Goal: Task Accomplishment & Management: Manage account settings

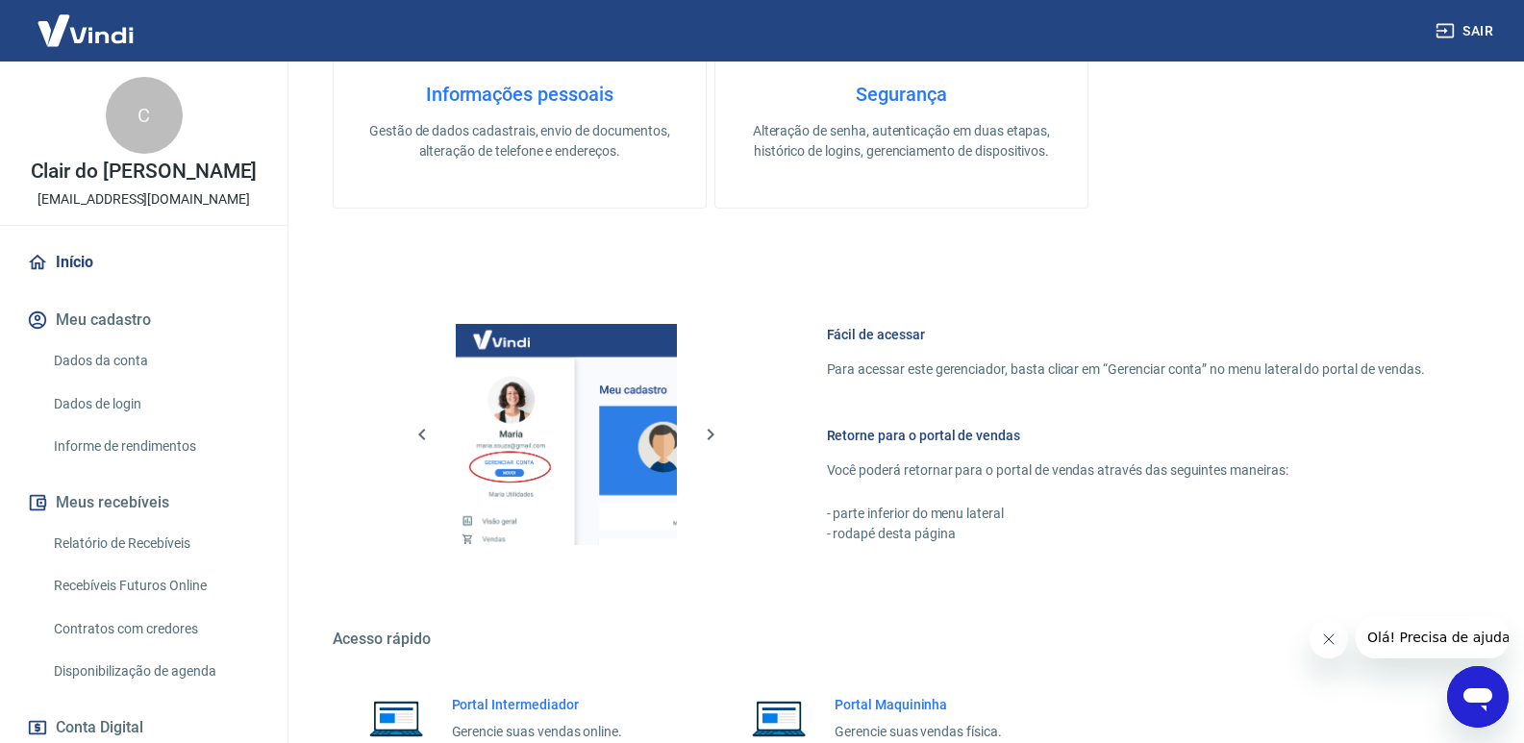
scroll to position [673, 0]
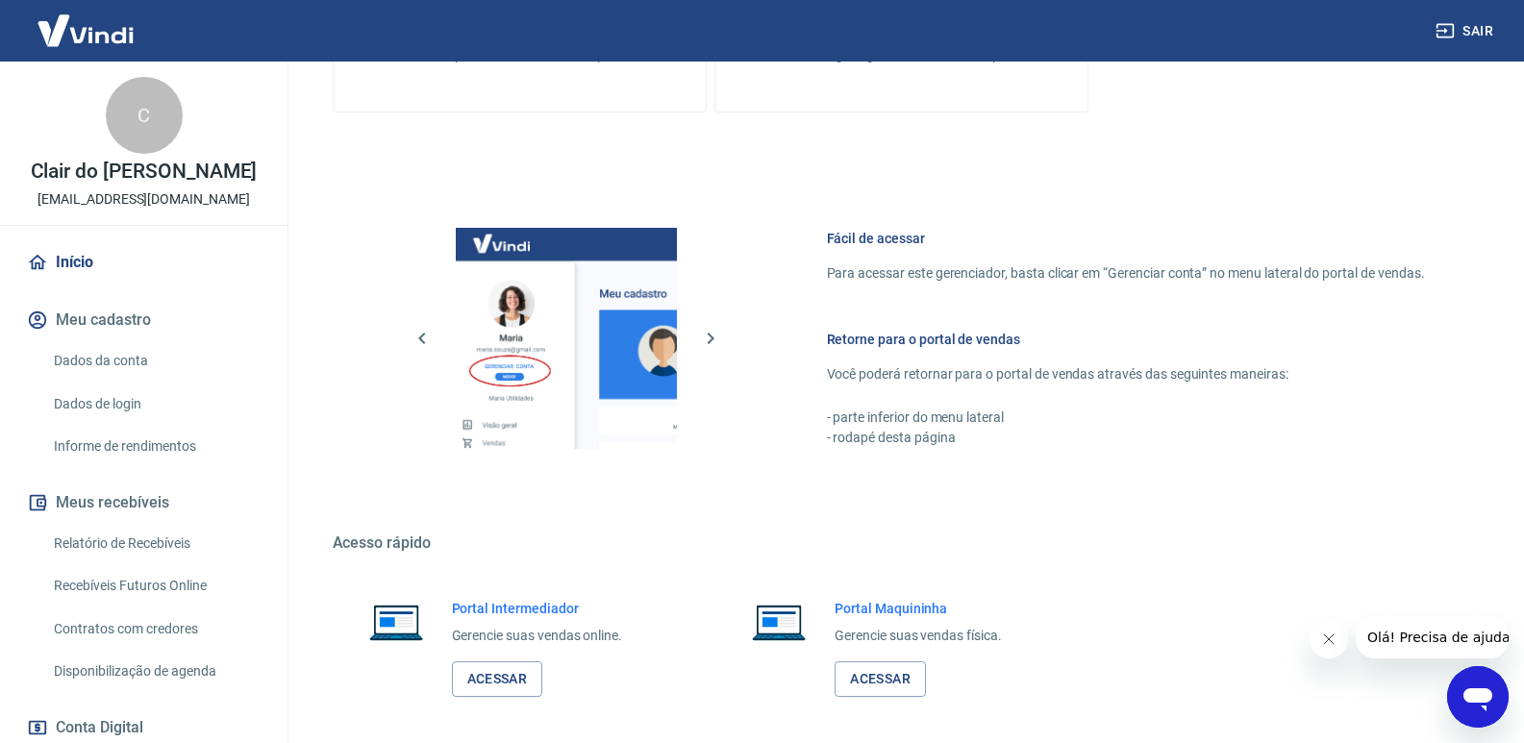
click at [72, 279] on link "Início" at bounding box center [143, 262] width 241 height 42
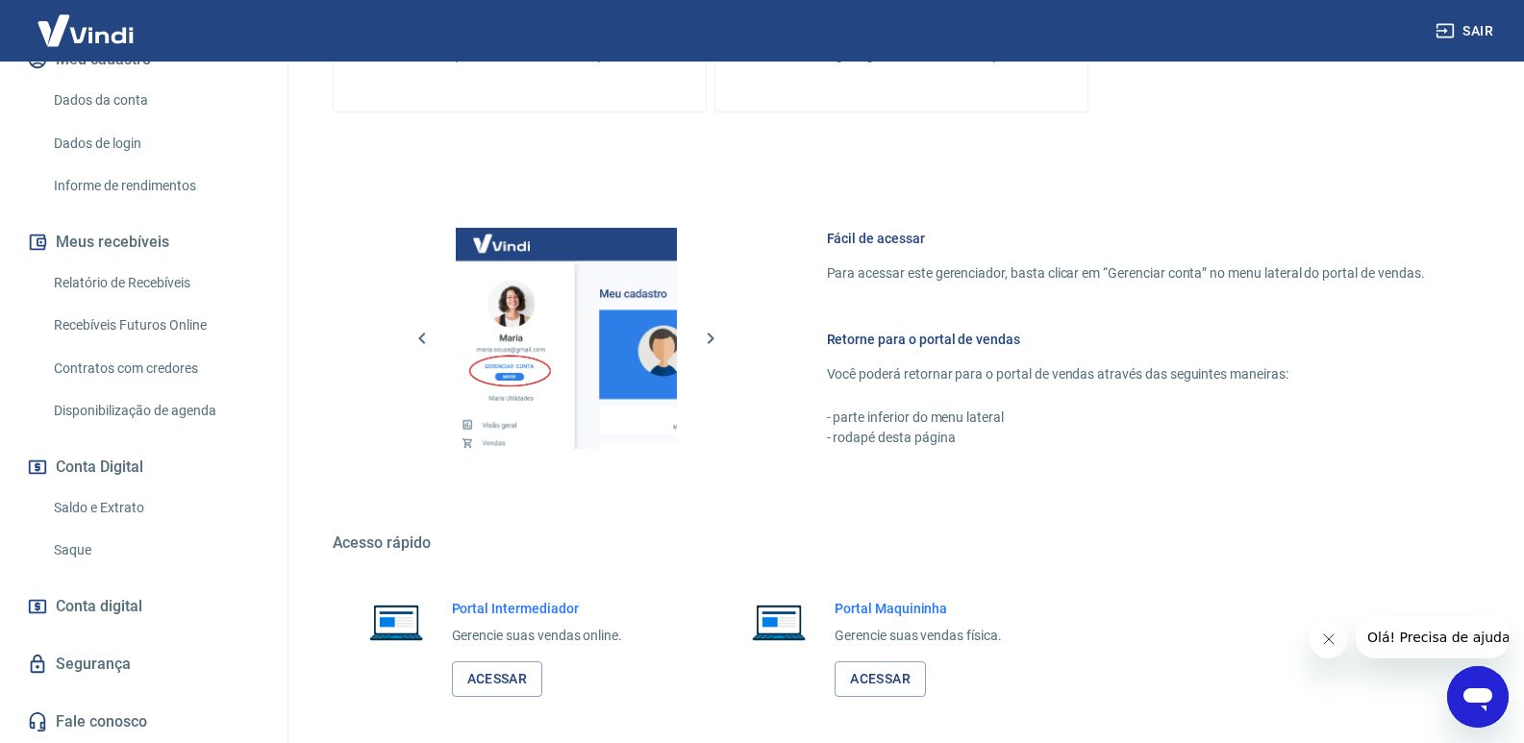
scroll to position [756, 0]
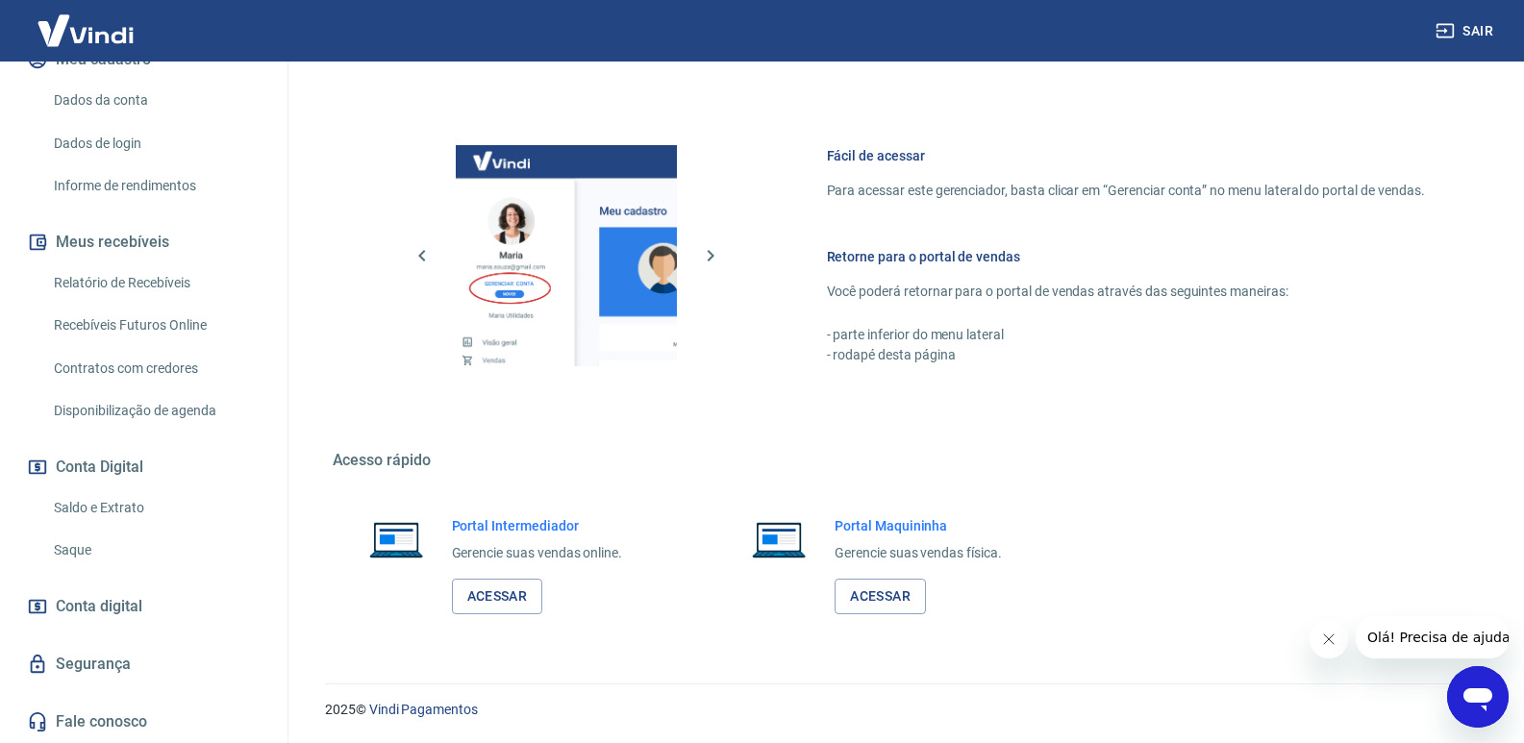
click at [137, 458] on button "Conta Digital" at bounding box center [143, 467] width 241 height 42
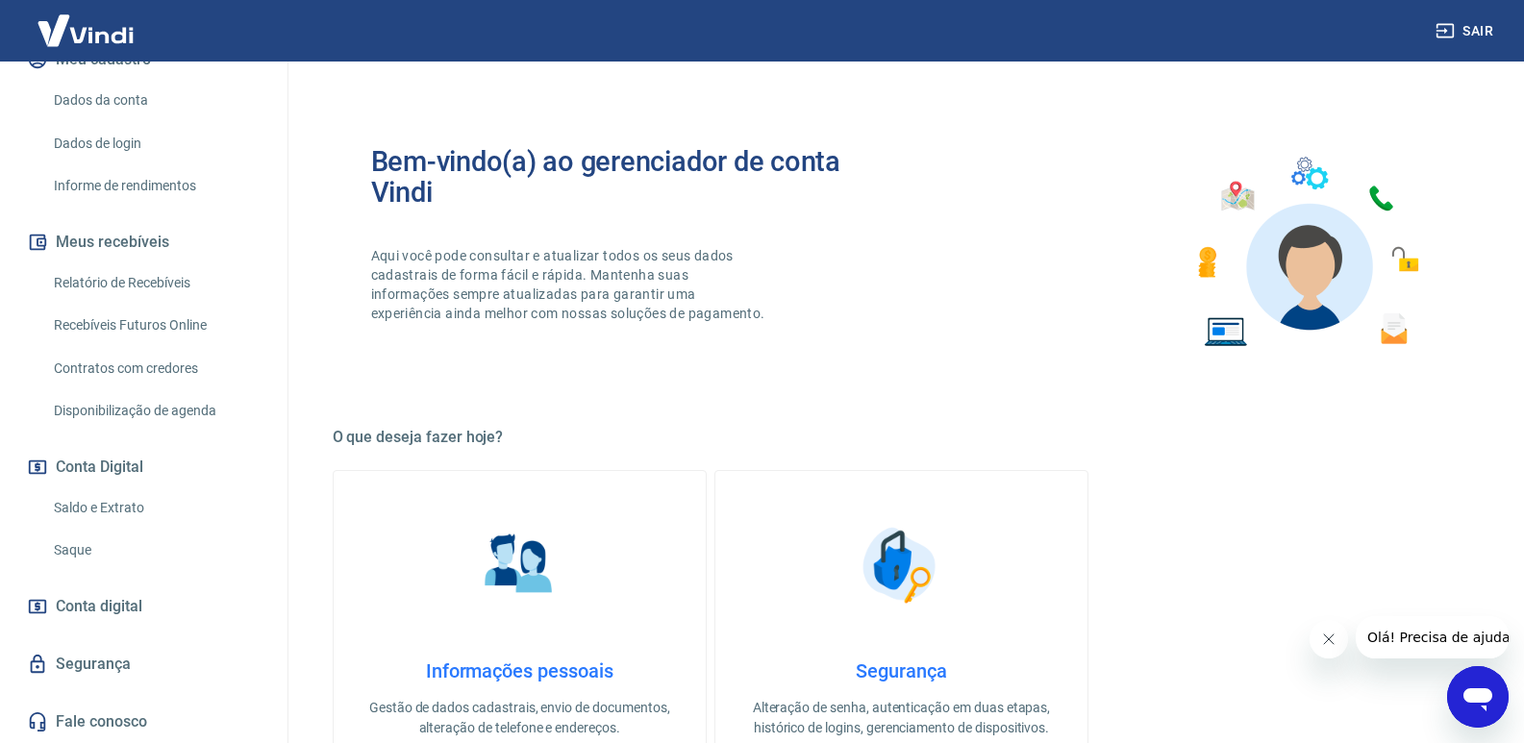
scroll to position [288, 0]
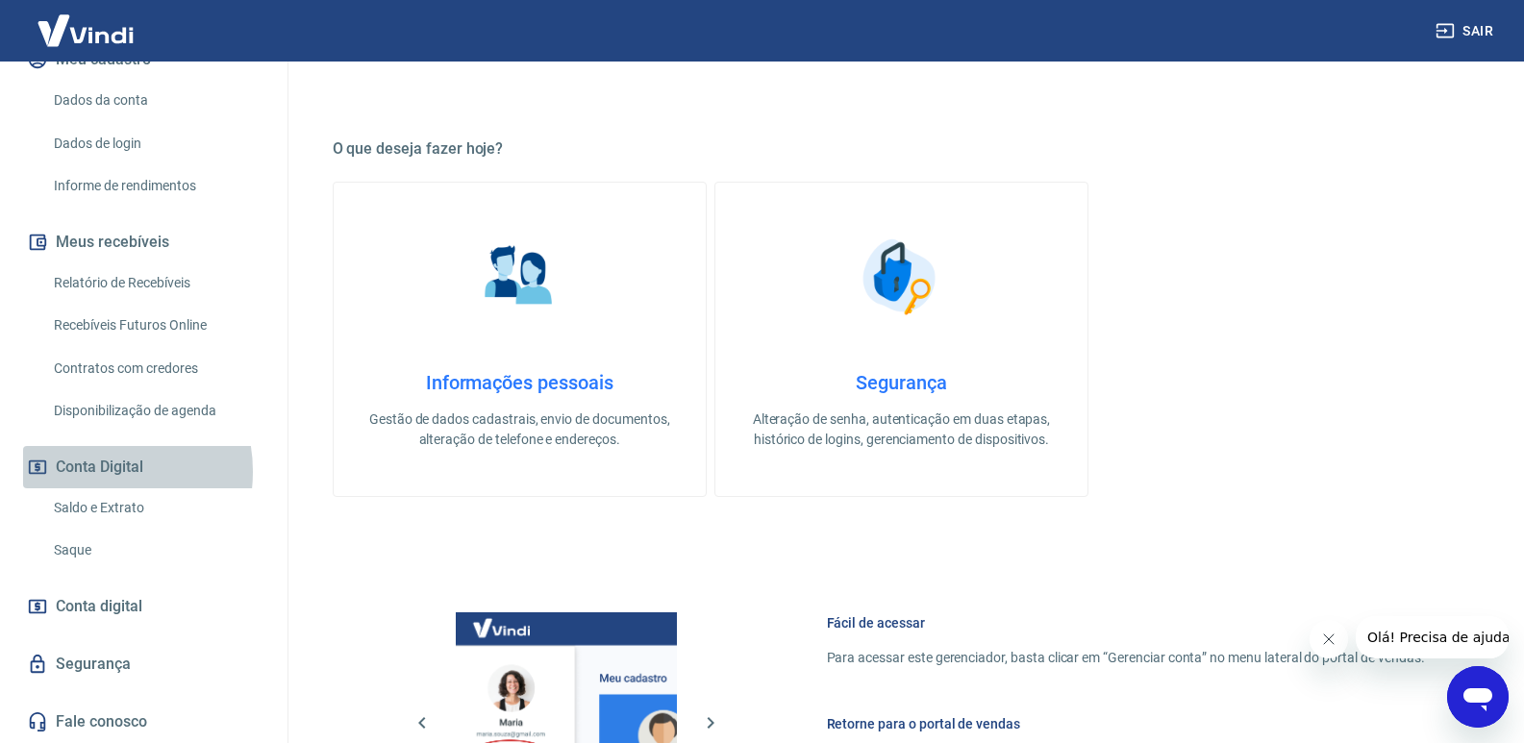
click at [95, 471] on button "Conta Digital" at bounding box center [143, 467] width 241 height 42
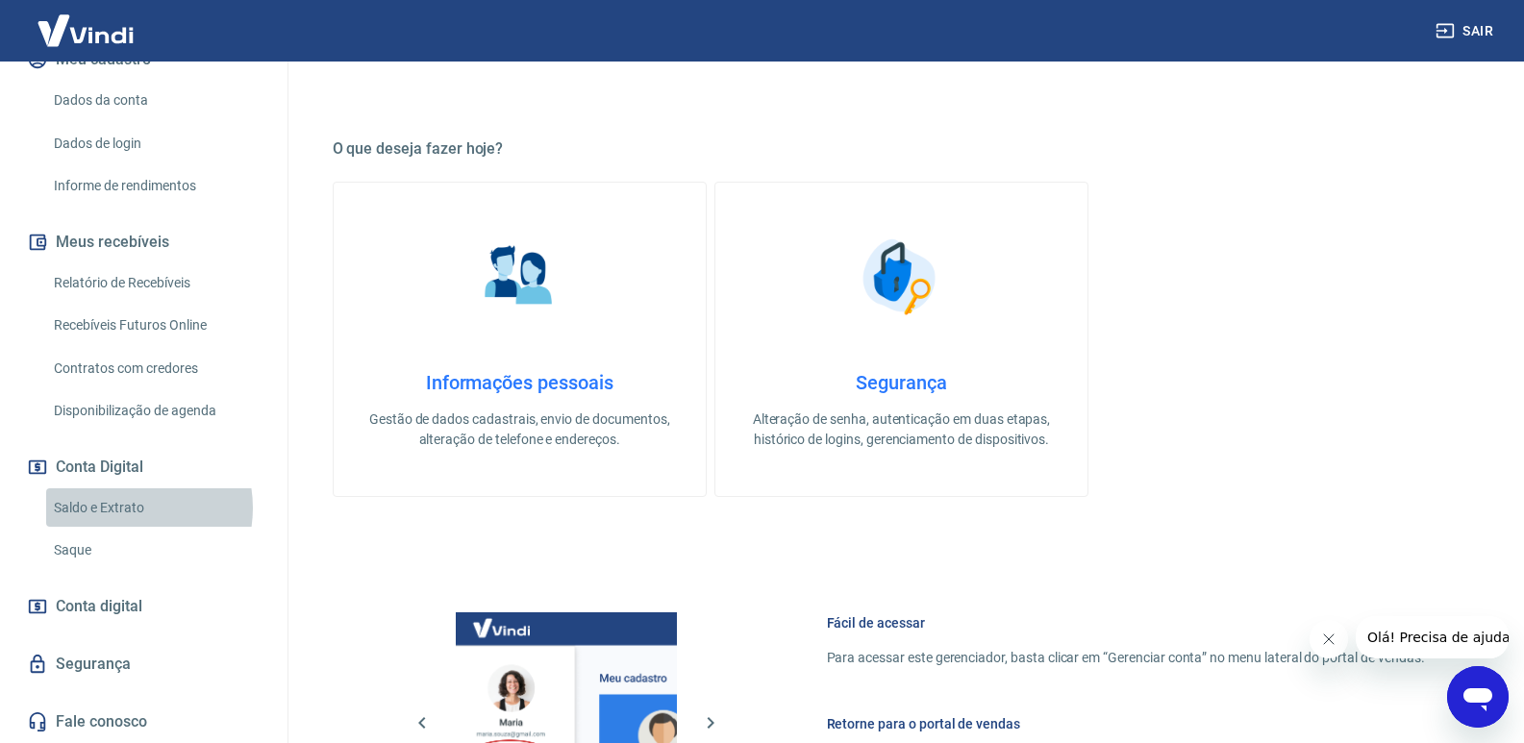
click at [121, 508] on link "Saldo e Extrato" at bounding box center [155, 507] width 218 height 39
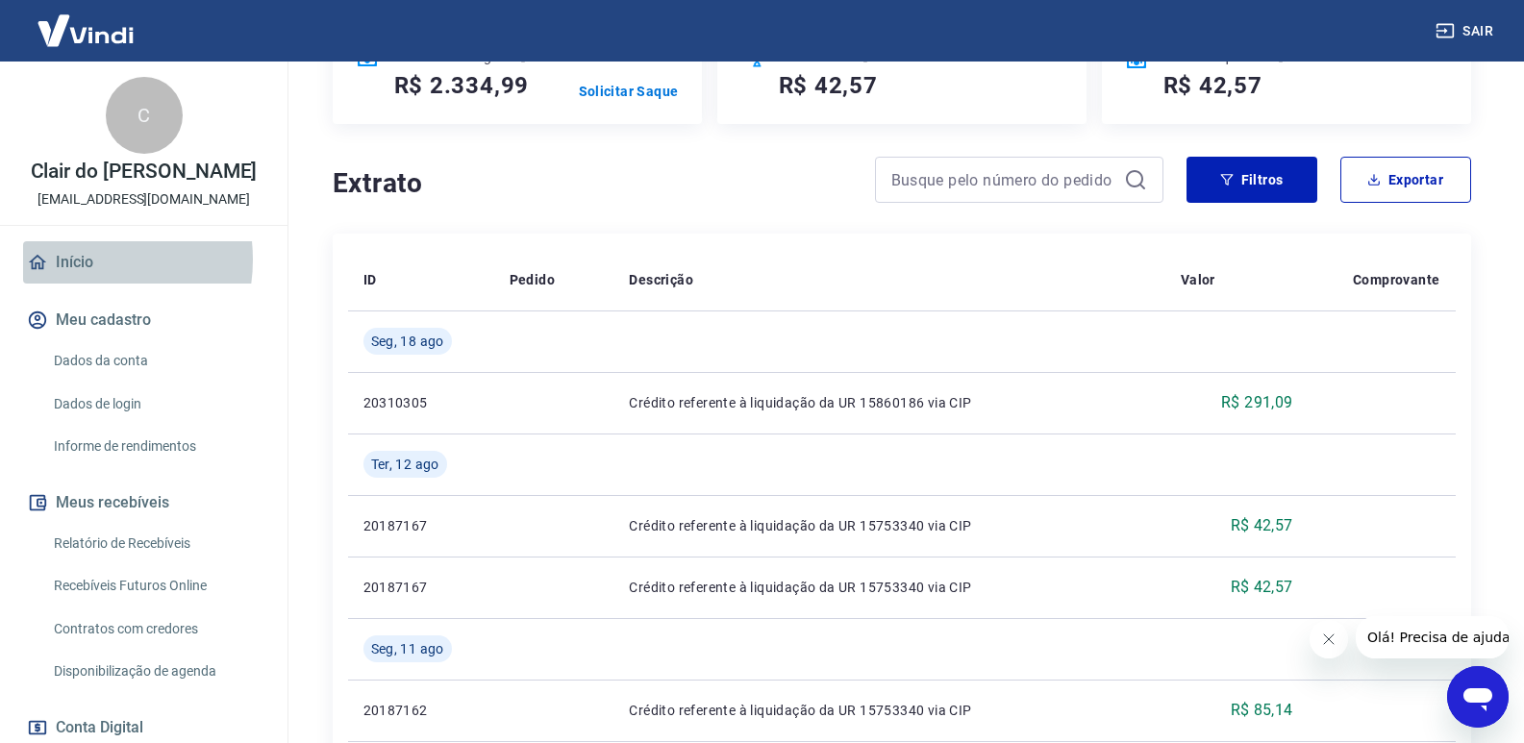
click at [74, 280] on link "Início" at bounding box center [143, 262] width 241 height 42
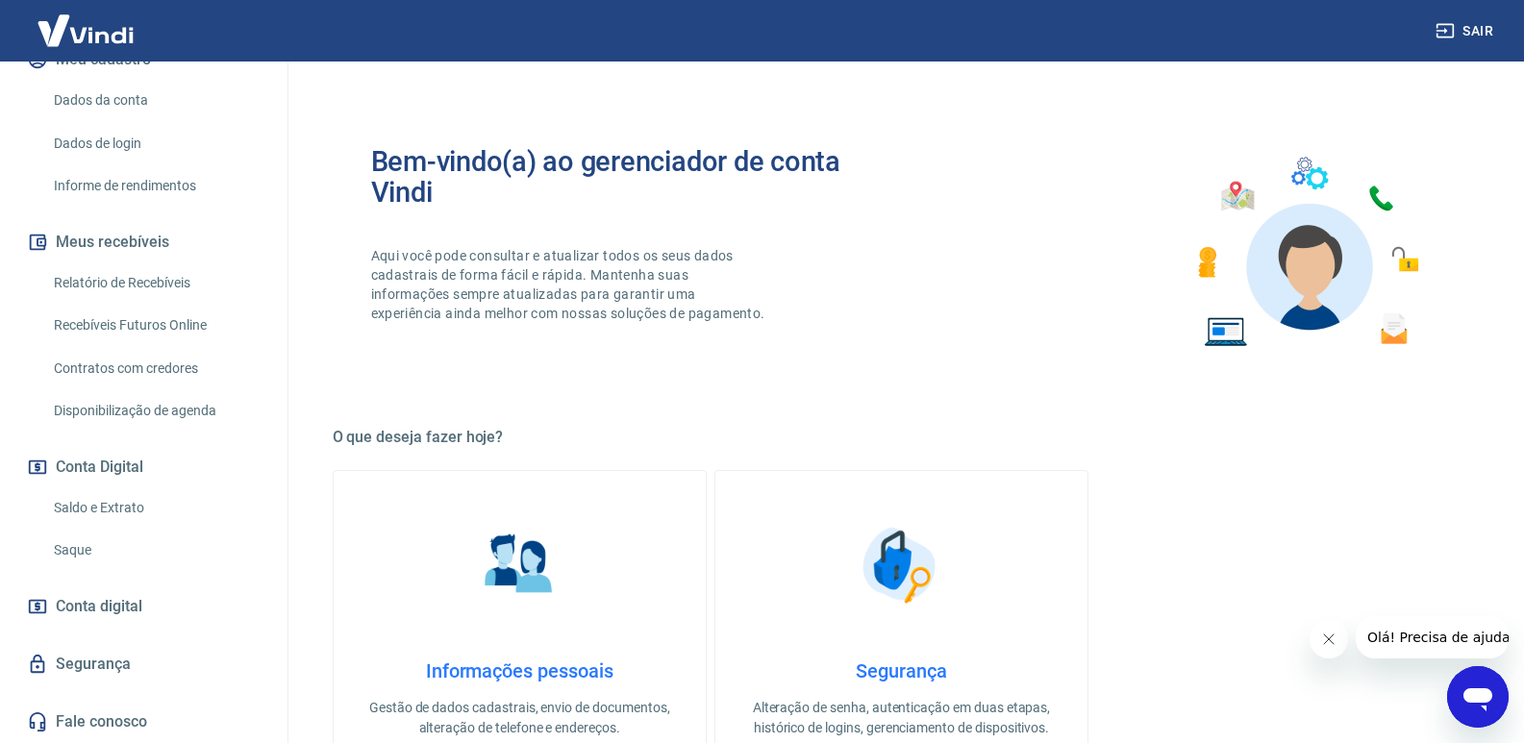
scroll to position [288, 0]
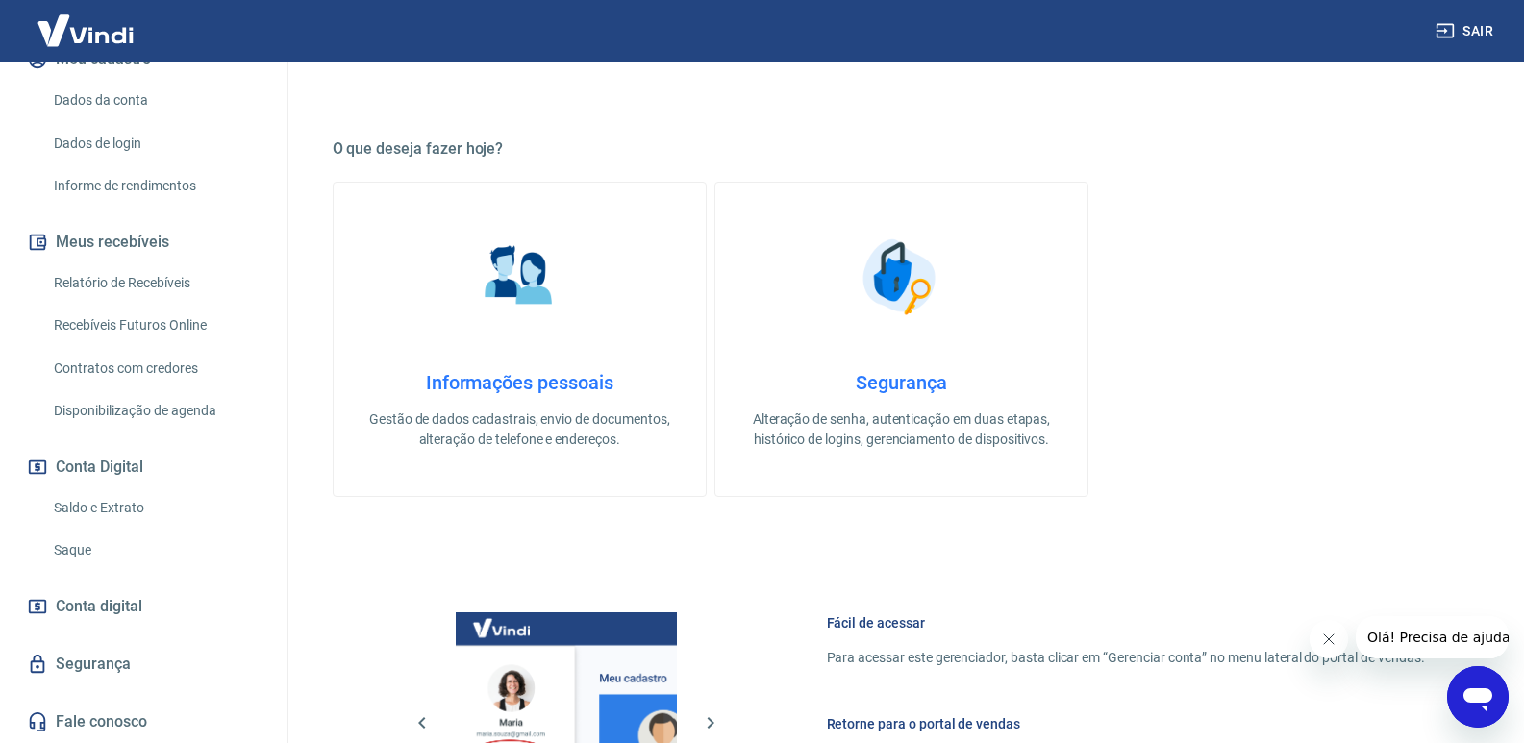
click at [98, 595] on span "Conta digital" at bounding box center [99, 606] width 87 height 27
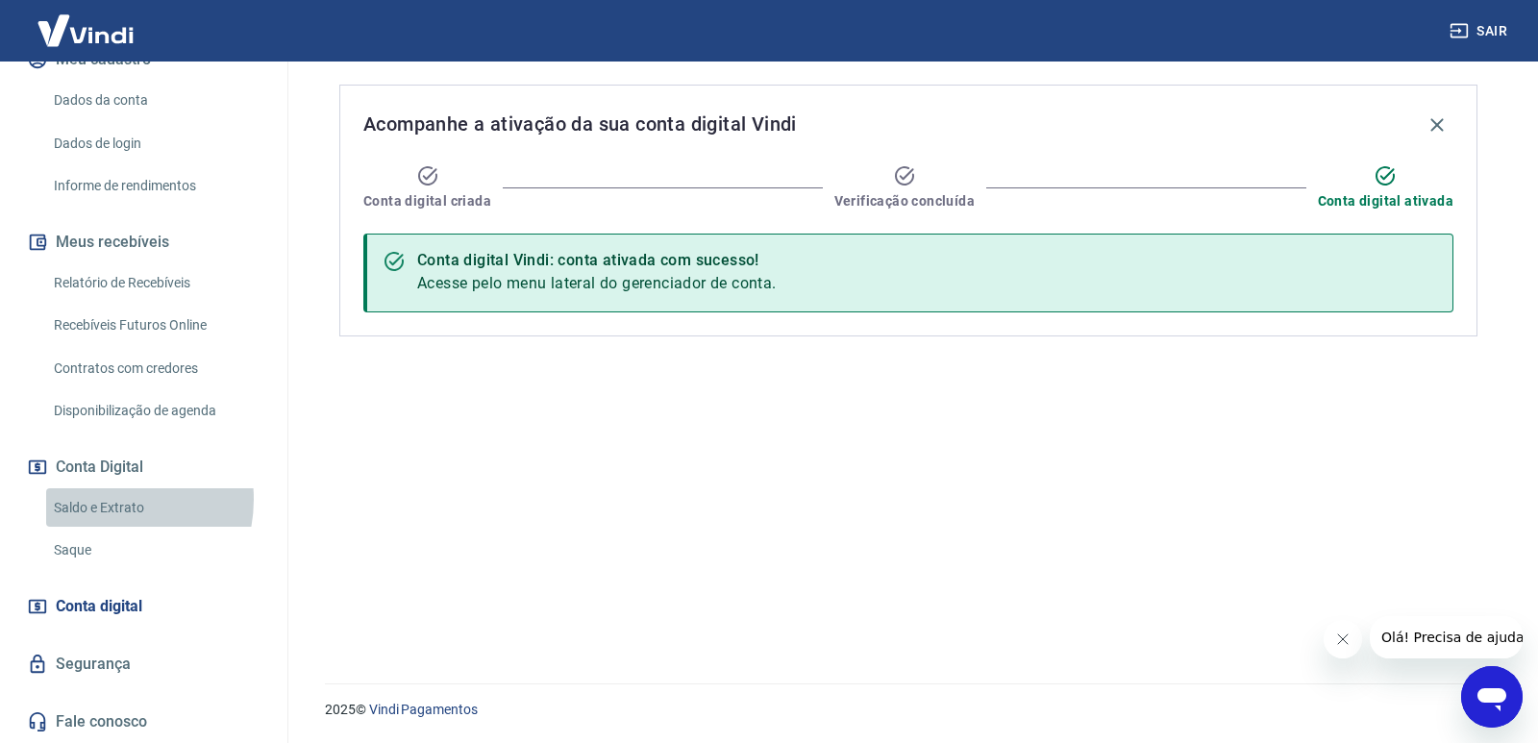
click at [99, 499] on link "Saldo e Extrato" at bounding box center [155, 507] width 218 height 39
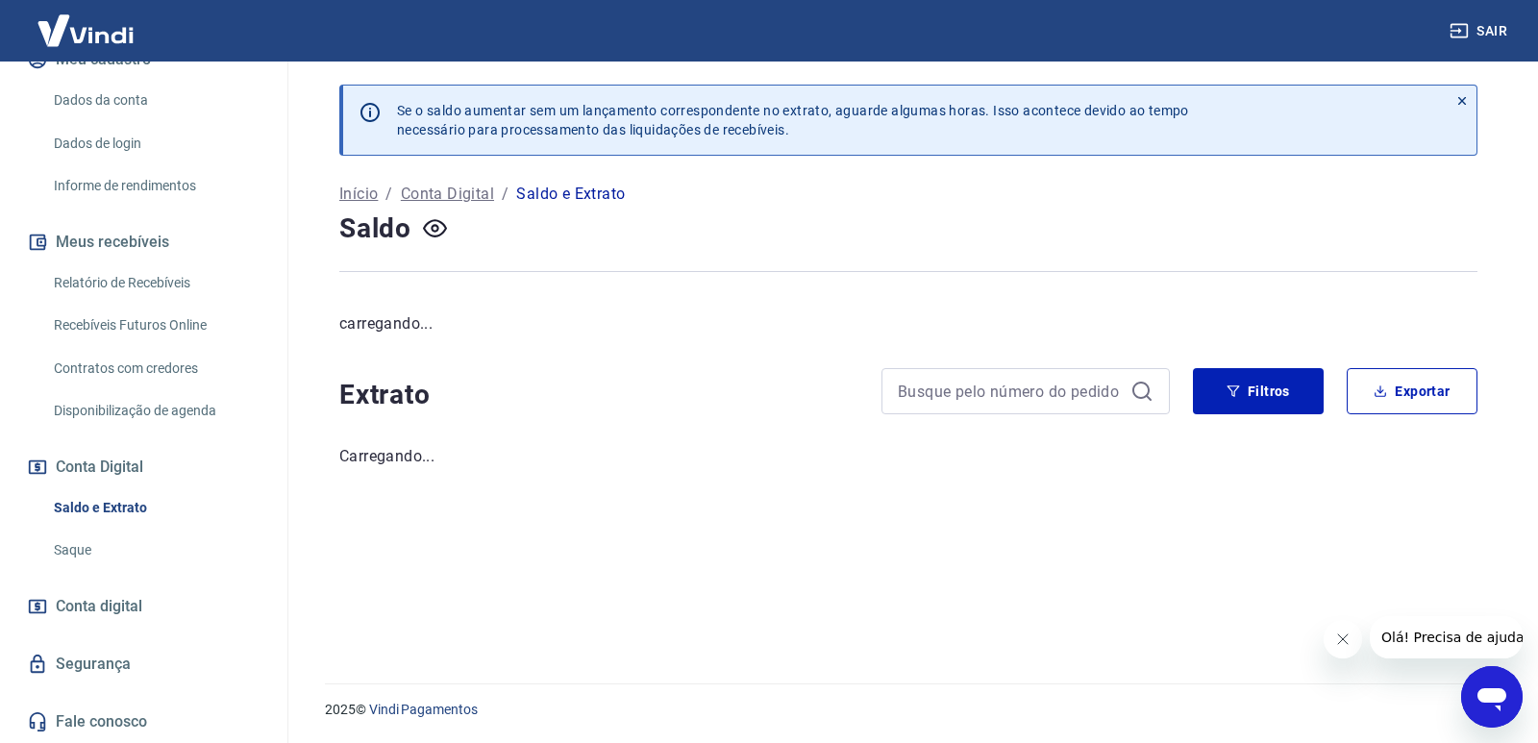
click at [87, 551] on link "Saque" at bounding box center [155, 550] width 218 height 39
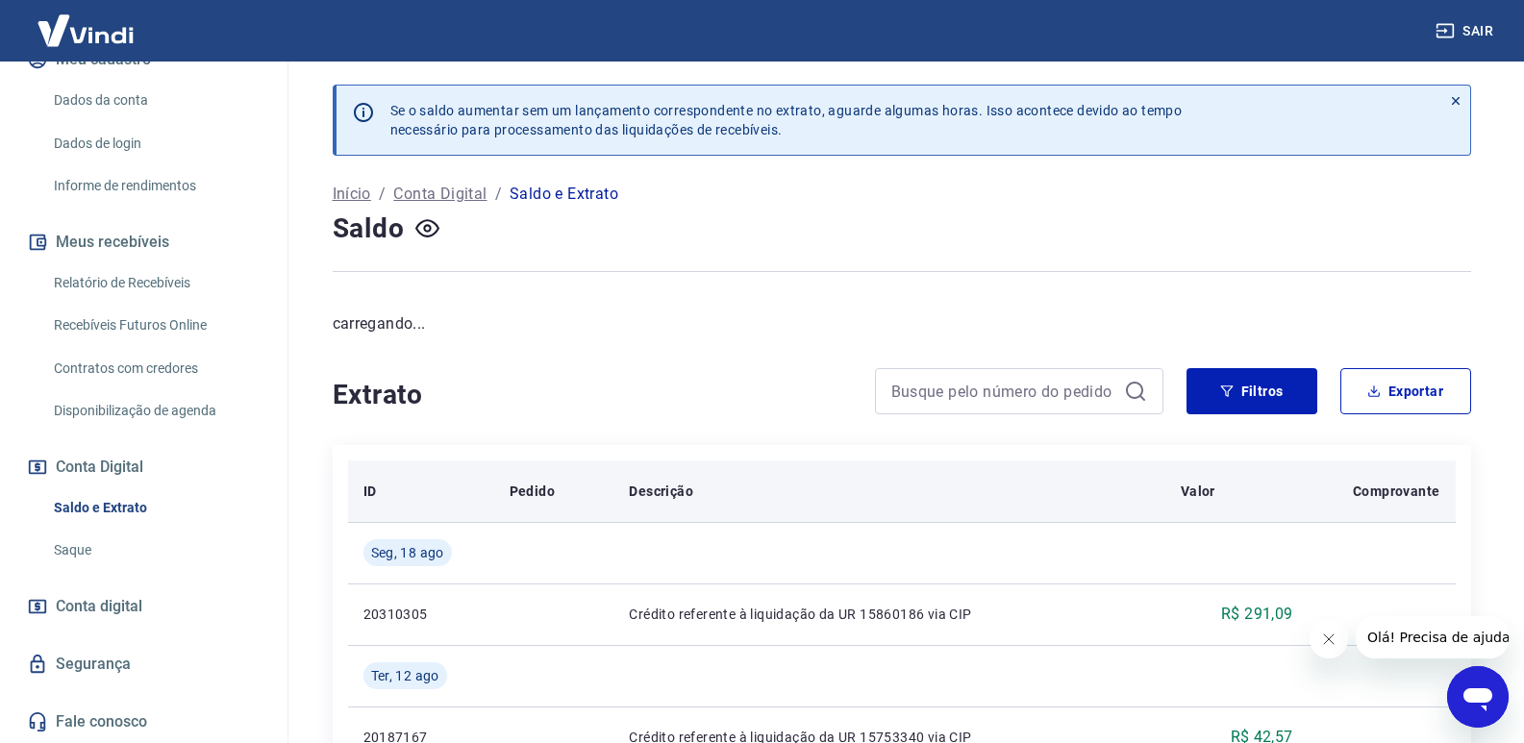
scroll to position [96, 0]
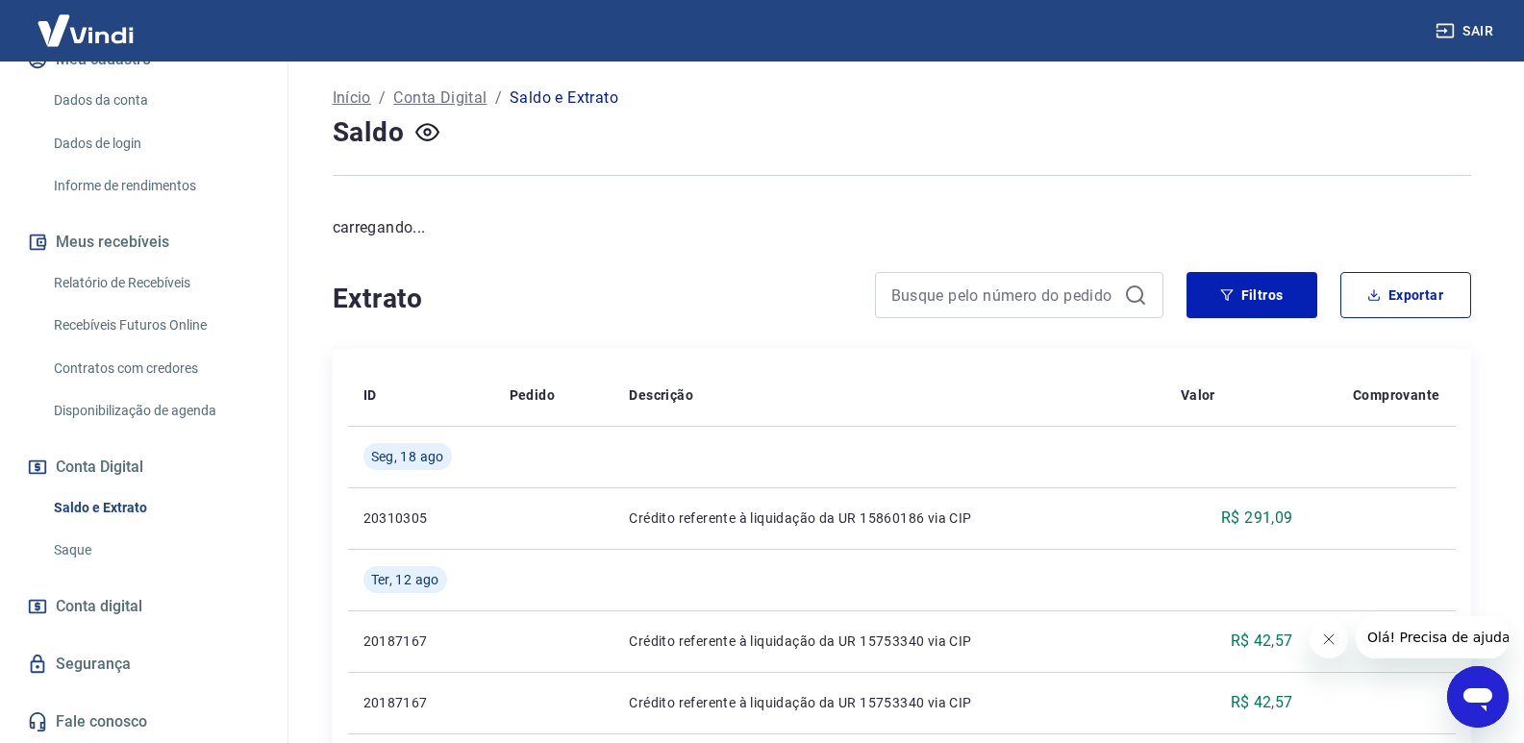
click at [58, 552] on link "Saque" at bounding box center [155, 550] width 218 height 39
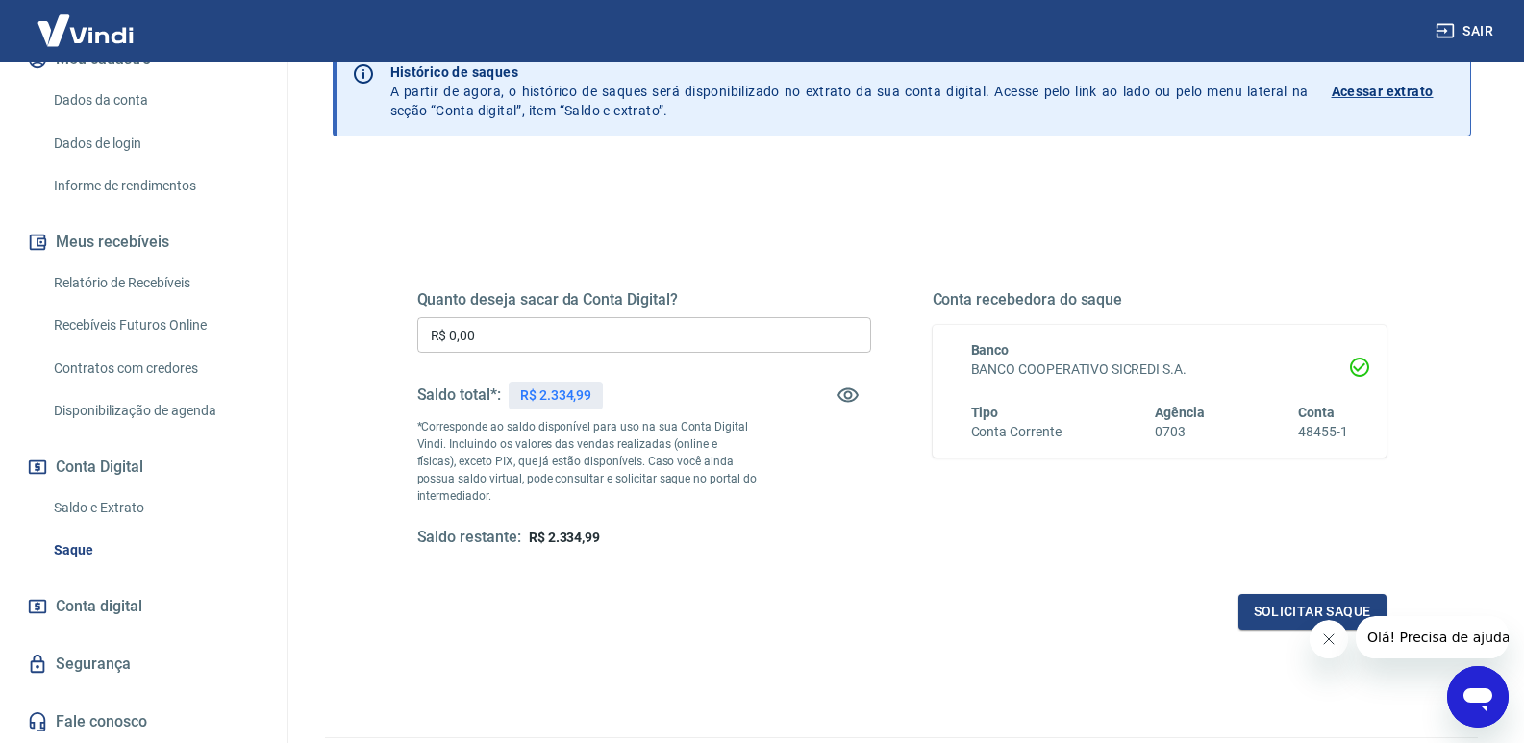
scroll to position [208, 0]
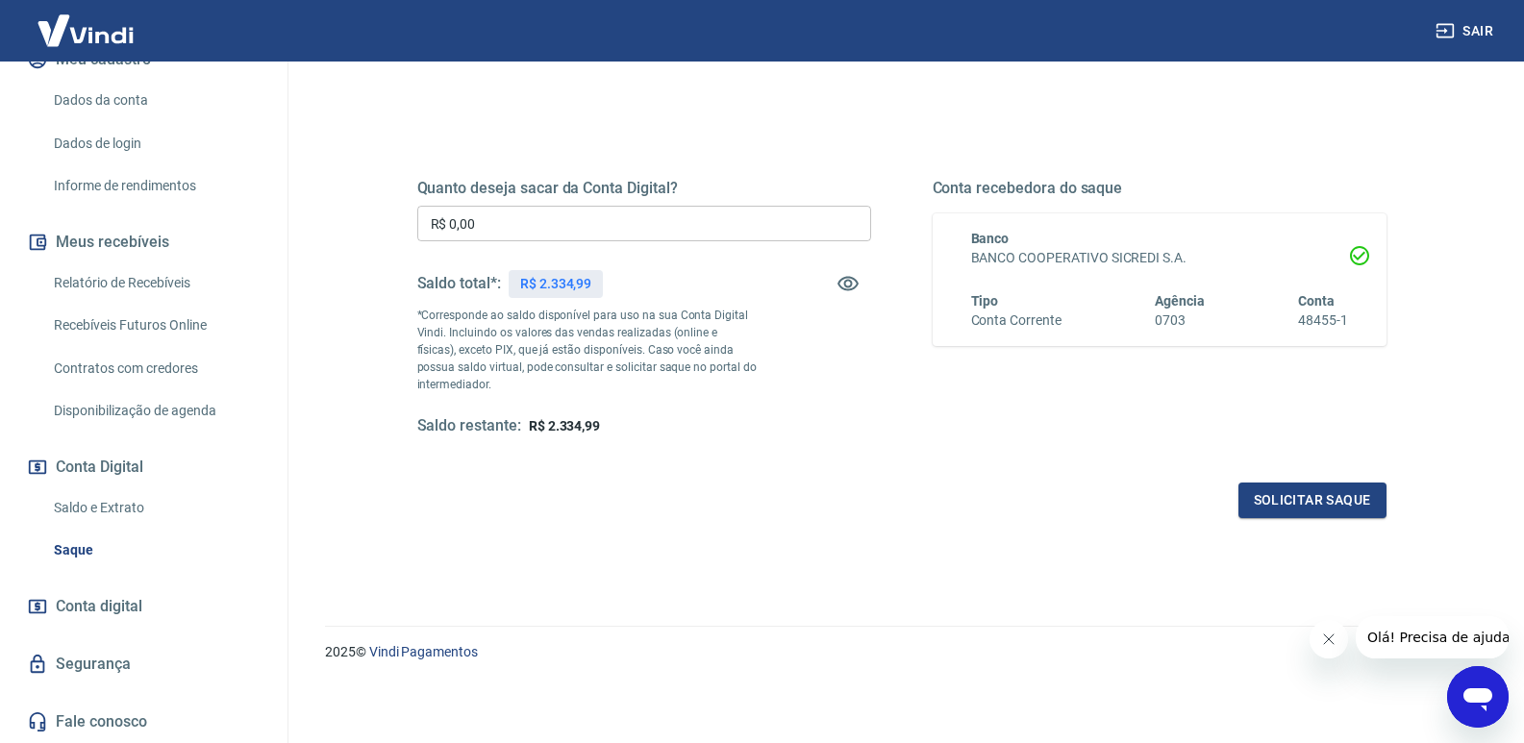
click at [109, 499] on link "Saldo e Extrato" at bounding box center [155, 507] width 218 height 39
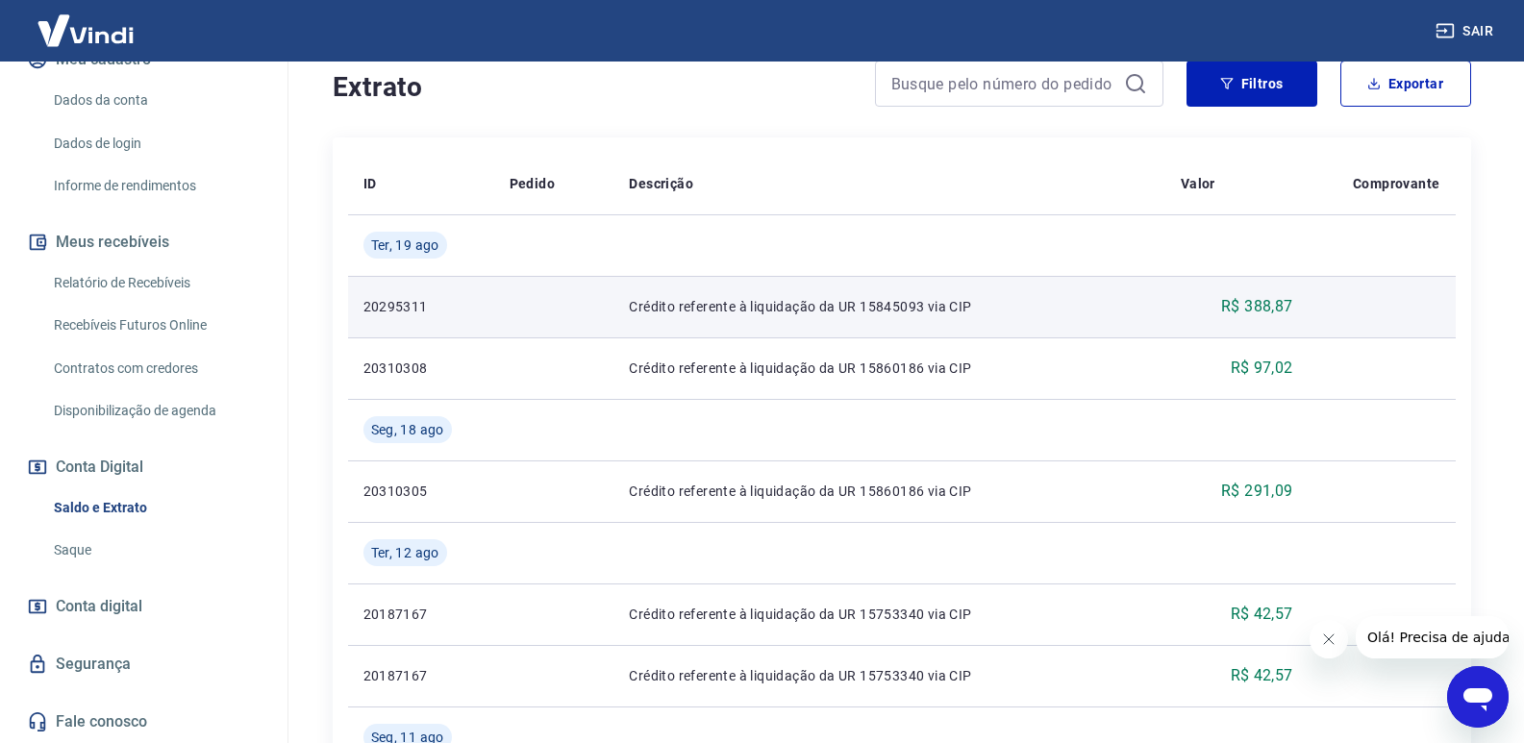
scroll to position [96, 0]
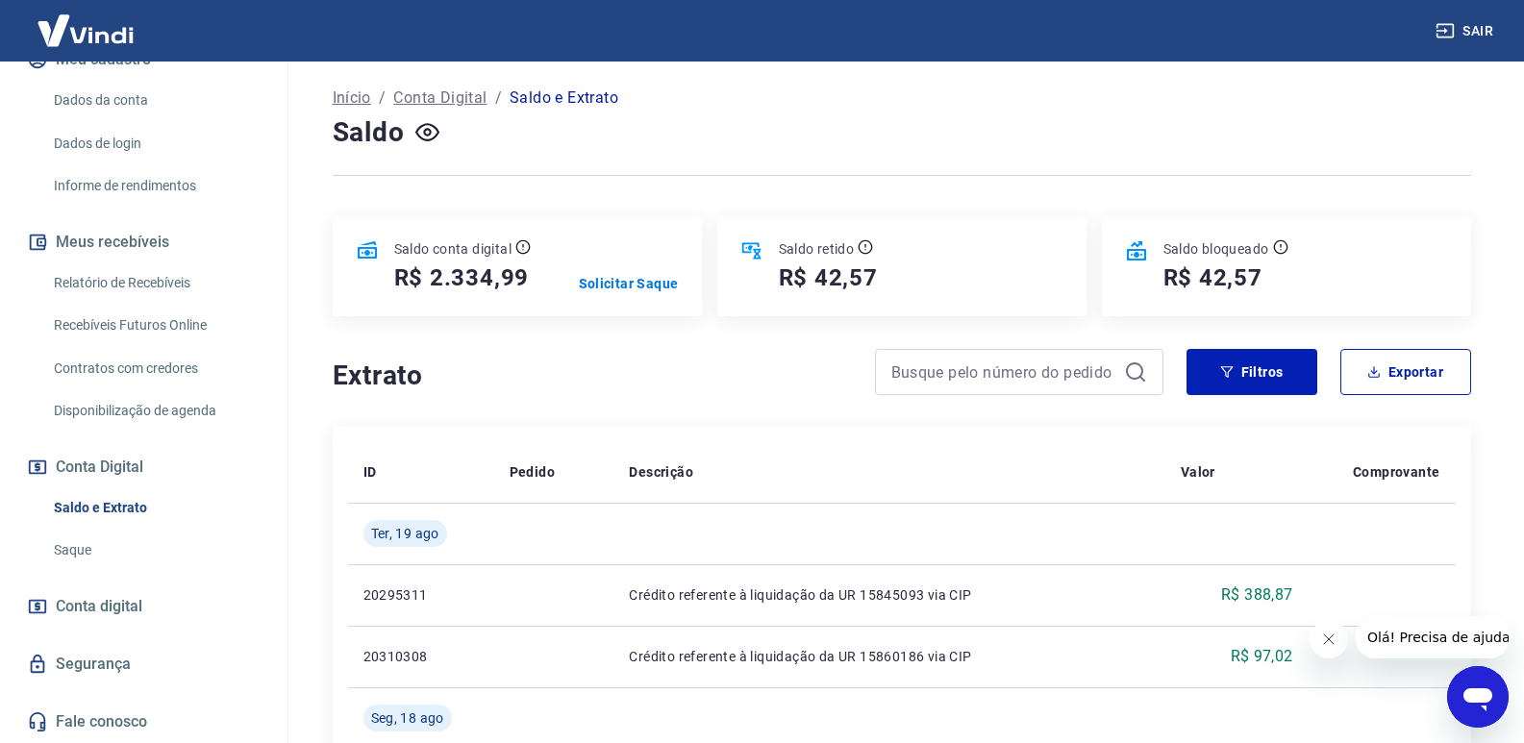
click at [985, 394] on div at bounding box center [1019, 372] width 288 height 46
click at [987, 383] on input at bounding box center [1003, 372] width 225 height 29
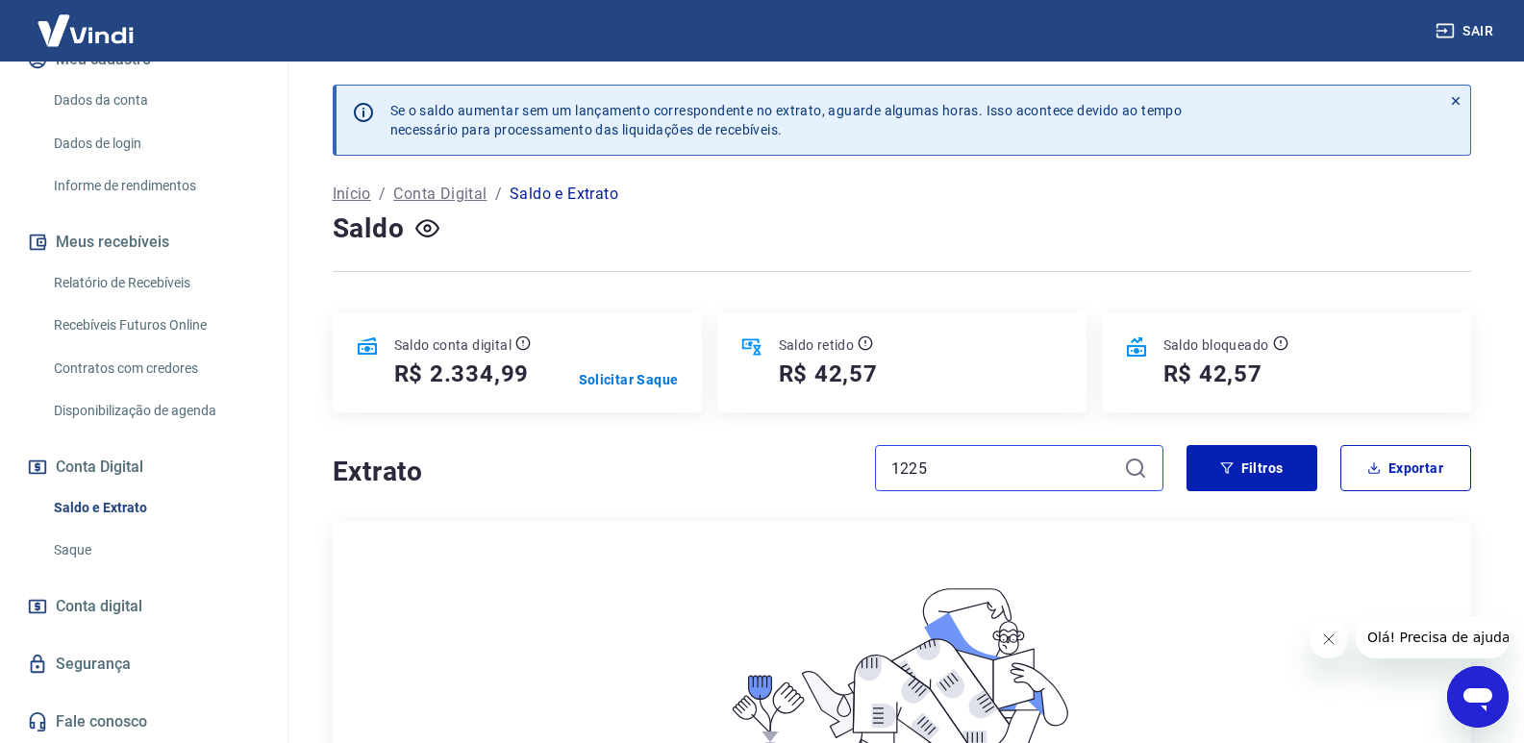
scroll to position [192, 0]
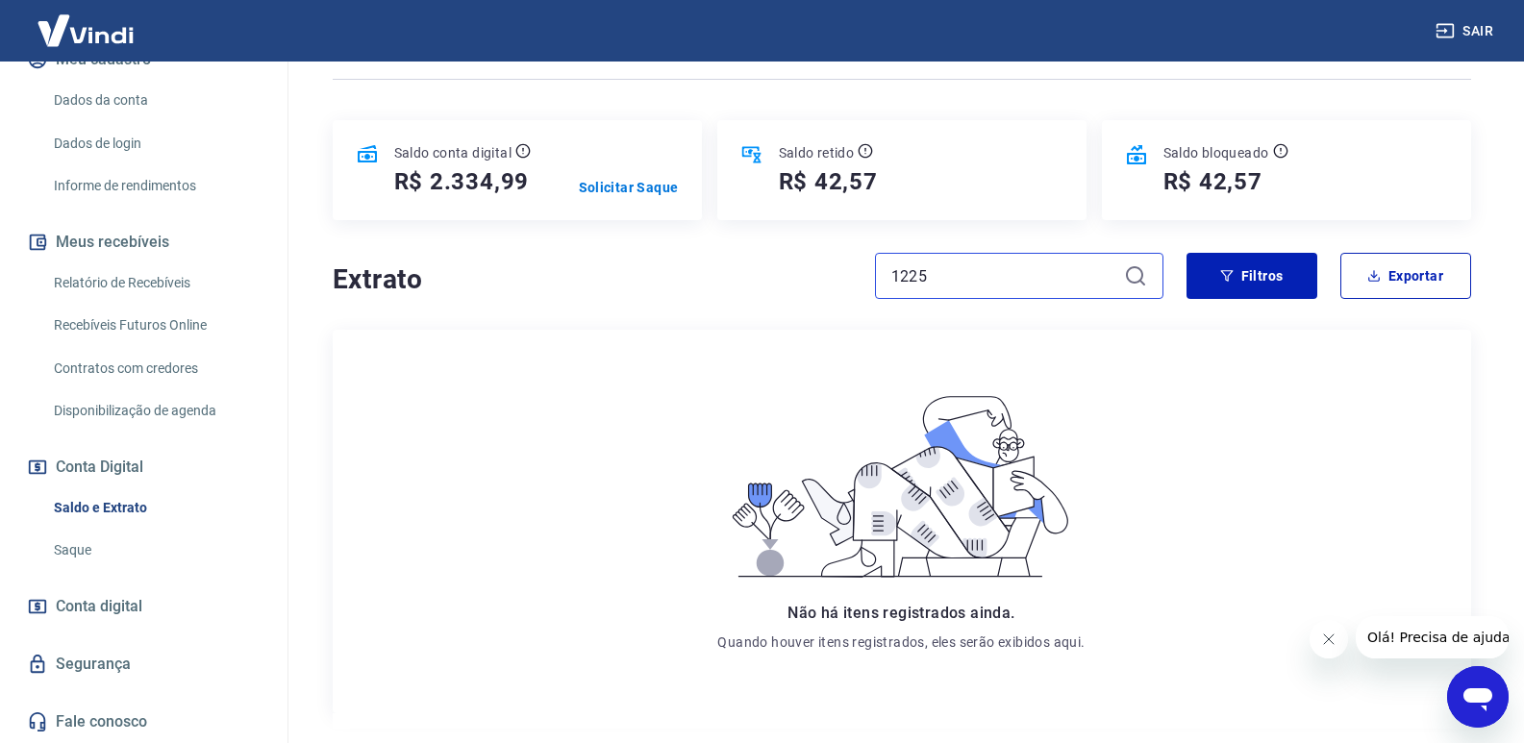
drag, startPoint x: 901, startPoint y: 278, endPoint x: 859, endPoint y: 271, distance: 42.8
click at [859, 271] on div "Extrato 1225" at bounding box center [748, 276] width 831 height 46
paste input "220352324"
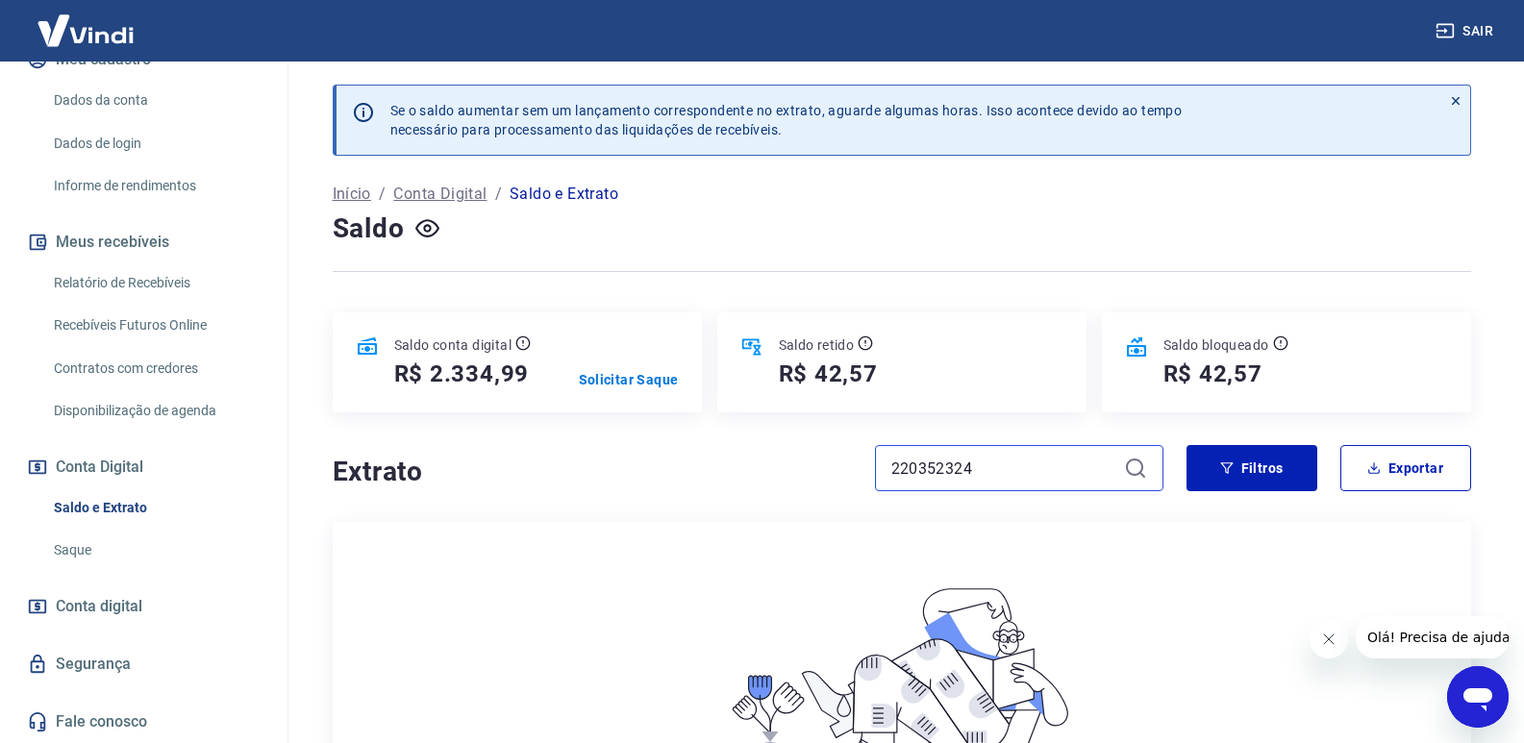
type input "220352324"
click at [1143, 465] on icon at bounding box center [1135, 468] width 23 height 23
click at [1136, 469] on icon at bounding box center [1135, 468] width 23 height 23
click at [144, 326] on link "Recebíveis Futuros Online" at bounding box center [155, 325] width 218 height 39
